Goal: Transaction & Acquisition: Subscribe to service/newsletter

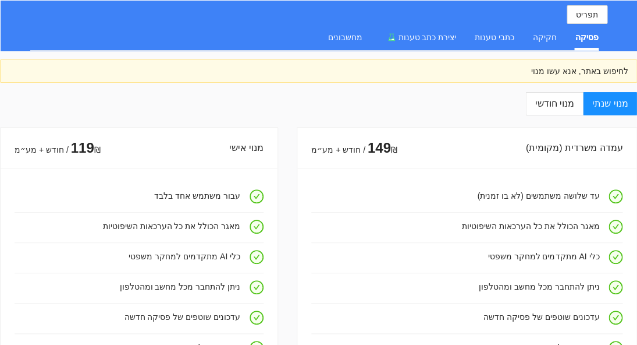
click at [576, 40] on div "פסיקה" at bounding box center [587, 37] width 23 height 13
click at [583, 40] on div "פסיקה" at bounding box center [587, 37] width 23 height 13
click at [552, 110] on label "מנוי חודשי" at bounding box center [554, 103] width 57 height 23
click at [582, 104] on input "מנוי חודשי" at bounding box center [582, 103] width 1 height 1
radio input "true"
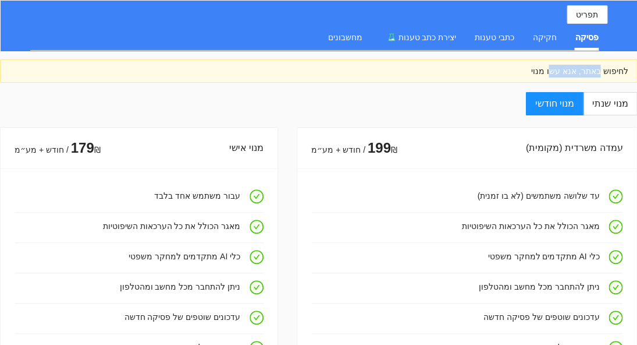
drag, startPoint x: 600, startPoint y: 72, endPoint x: 552, endPoint y: 74, distance: 48.4
click at [552, 74] on div "לחיפוש באתר, אנא עשו מנוי" at bounding box center [318, 71] width 619 height 13
click at [614, 95] on label "מנוי שנתי" at bounding box center [610, 103] width 54 height 23
click at [636, 103] on input "מנוי שנתי" at bounding box center [636, 103] width 1 height 1
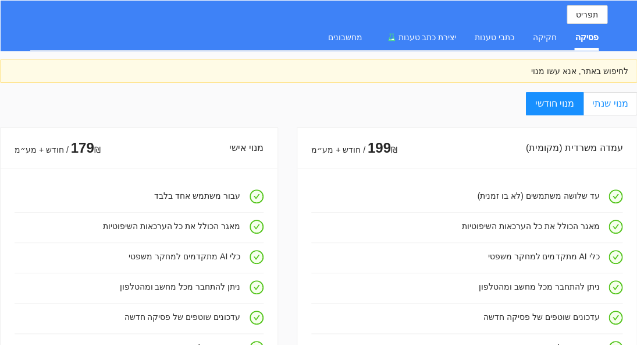
radio input "true"
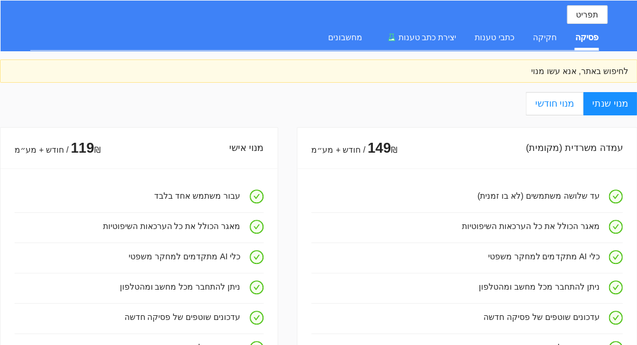
click at [564, 107] on span "מנוי חודשי" at bounding box center [554, 103] width 39 height 10
click at [582, 104] on input "מנוי חודשי" at bounding box center [582, 103] width 1 height 1
radio input "true"
radio input "false"
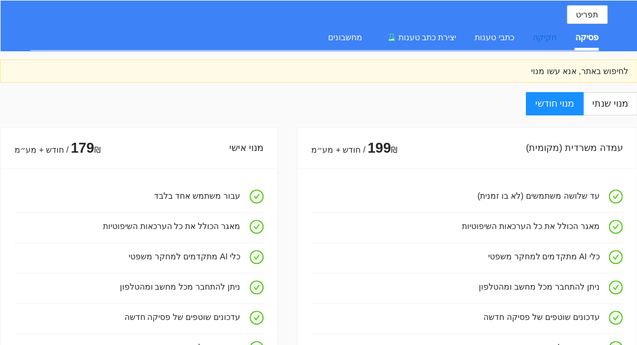
click at [540, 38] on div "חקיקה" at bounding box center [545, 37] width 24 height 13
click at [502, 46] on div "כתבי טענות" at bounding box center [495, 37] width 40 height 27
click at [422, 38] on span "יצירת כתב טענות" at bounding box center [427, 37] width 58 height 9
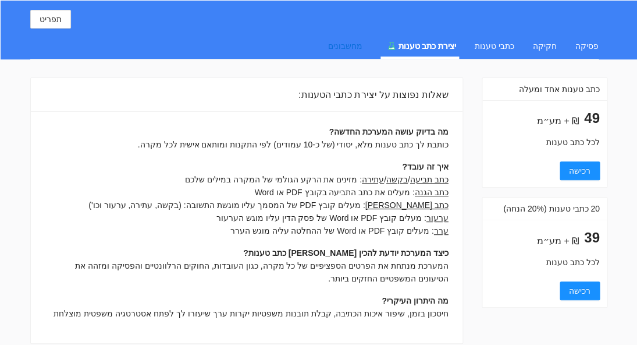
click at [357, 47] on div "מחשבונים" at bounding box center [345, 46] width 34 height 13
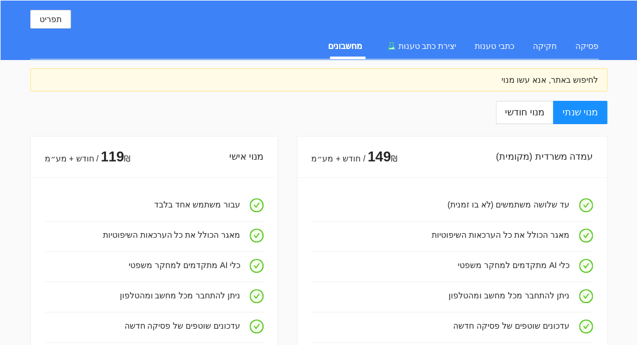
click at [379, 48] on div "פסיקה חקיקה כתבי טענות יצירת כתב טענות מחשבונים" at bounding box center [454, 46] width 290 height 27
click at [402, 44] on span "יצירת כתב טענות" at bounding box center [427, 45] width 58 height 9
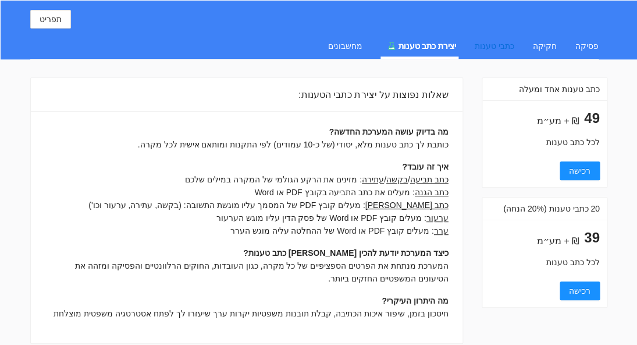
click at [510, 47] on div "כתבי טענות" at bounding box center [495, 46] width 40 height 13
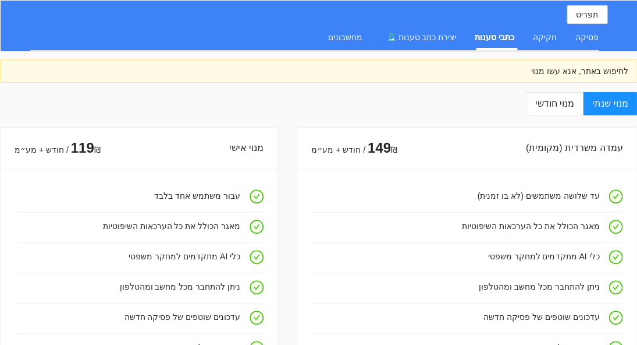
click at [529, 45] on div "פסיקה חקיקה כתבי טענות יצירת כתב טענות מחשבונים" at bounding box center [454, 37] width 290 height 27
click at [531, 44] on div "פסיקה חקיקה כתבי טענות יצירת כתב טענות מחשבונים" at bounding box center [454, 37] width 290 height 27
click at [563, 37] on div "פסיקה חקיקה כתבי טענות יצירת כתב טענות מחשבונים" at bounding box center [454, 37] width 290 height 27
click at [556, 38] on div "חקיקה" at bounding box center [545, 37] width 24 height 13
click at [572, 37] on div "פסיקה חקיקה כתבי טענות יצירת כתב טענות מחשבונים" at bounding box center [454, 37] width 290 height 27
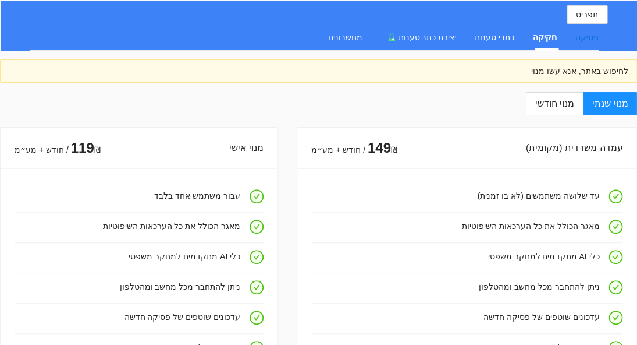
click at [578, 38] on div "פסיקה" at bounding box center [587, 37] width 23 height 13
